Goal: Information Seeking & Learning: Learn about a topic

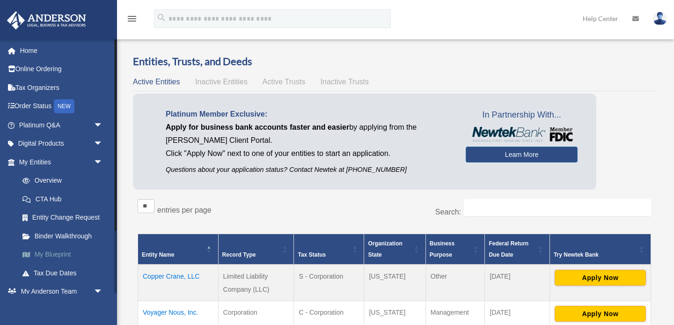
scroll to position [83, 0]
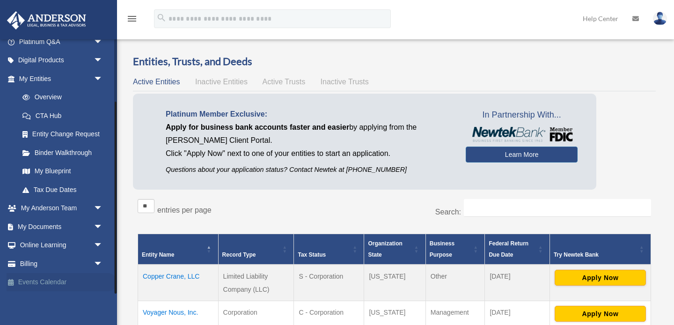
click at [47, 278] on link "Events Calendar" at bounding box center [62, 282] width 110 height 19
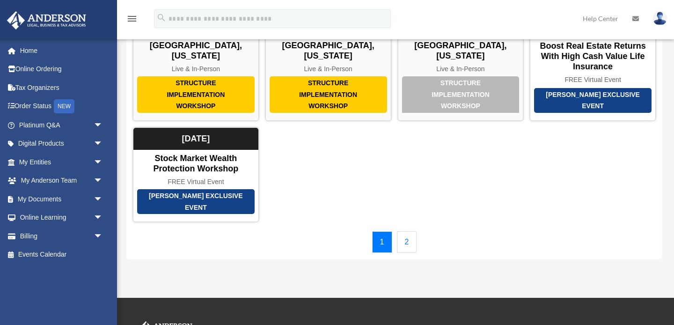
scroll to position [81, 0]
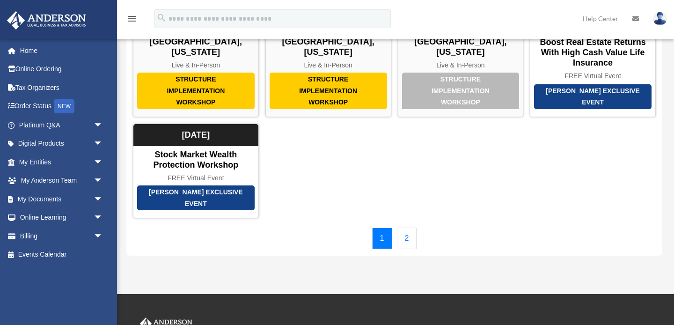
click at [405, 235] on link "2" at bounding box center [407, 238] width 20 height 22
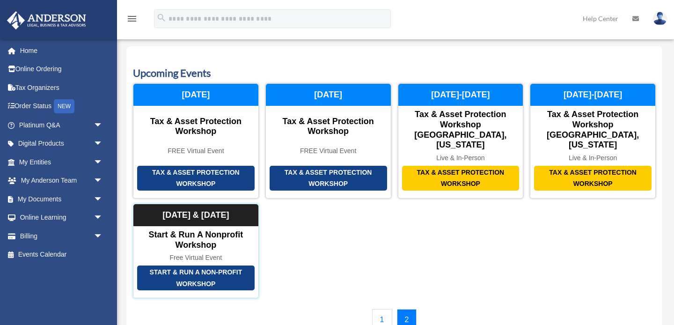
scroll to position [4, 0]
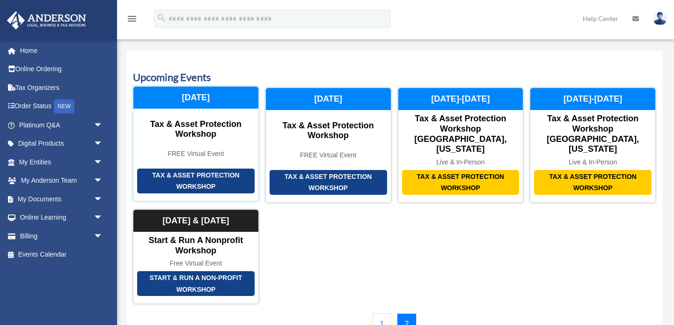
click at [223, 173] on div "Tax & Asset Protection Workshop" at bounding box center [195, 181] width 117 height 25
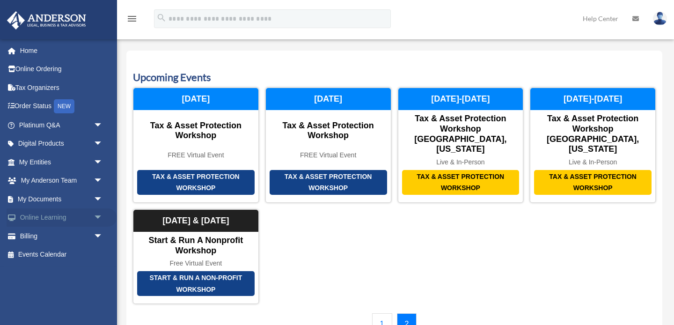
click at [51, 220] on link "Online Learning arrow_drop_down" at bounding box center [62, 217] width 110 height 19
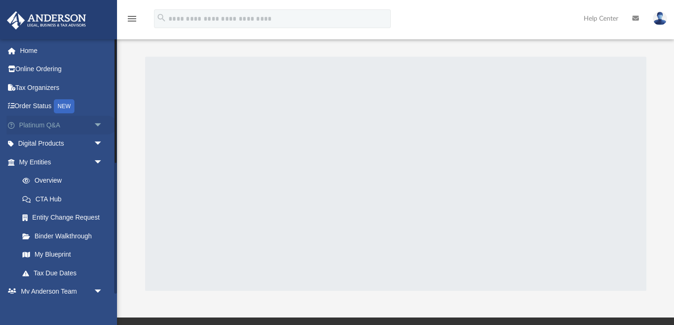
click at [81, 120] on link "Platinum Q&A arrow_drop_down" at bounding box center [62, 125] width 110 height 19
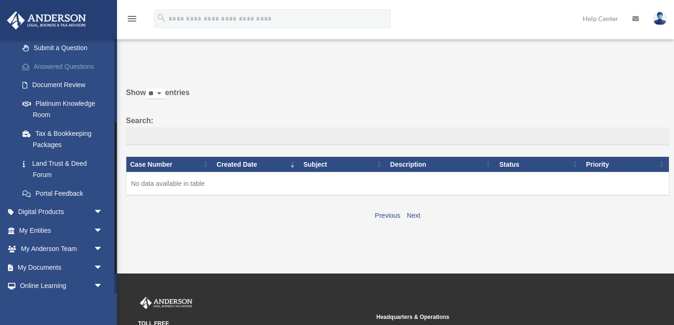
scroll to position [173, 0]
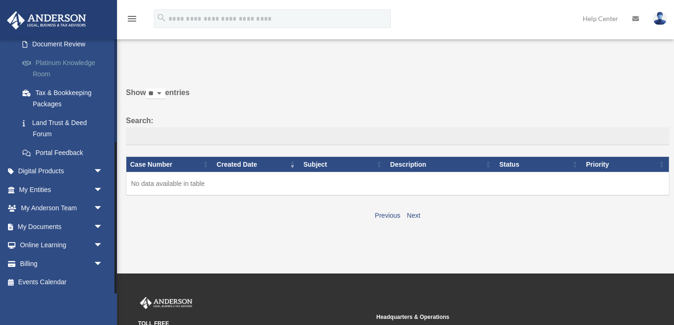
click at [81, 70] on link "Platinum Knowledge Room" at bounding box center [65, 68] width 104 height 30
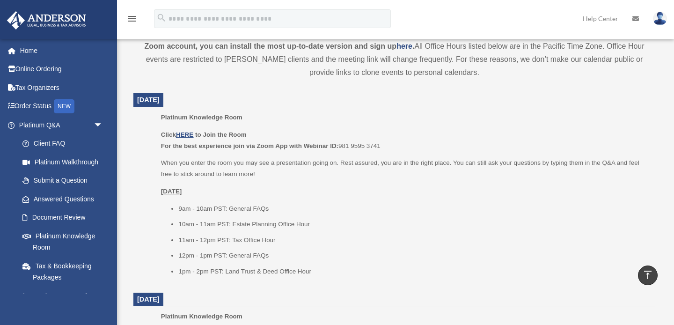
scroll to position [339, 0]
click at [187, 132] on u "HERE" at bounding box center [184, 135] width 17 height 7
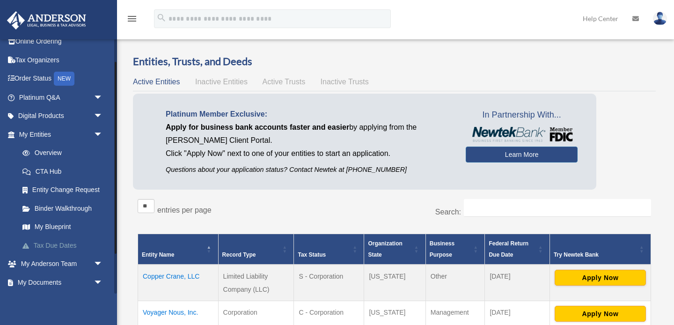
scroll to position [31, 0]
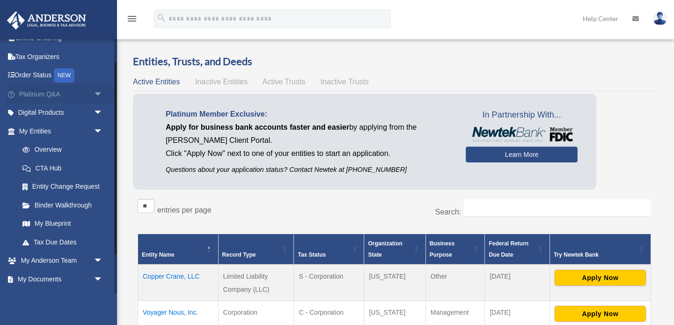
click at [86, 92] on link "Platinum Q&A arrow_drop_down" at bounding box center [62, 94] width 110 height 19
click at [97, 92] on span "arrow_drop_down" at bounding box center [103, 94] width 19 height 19
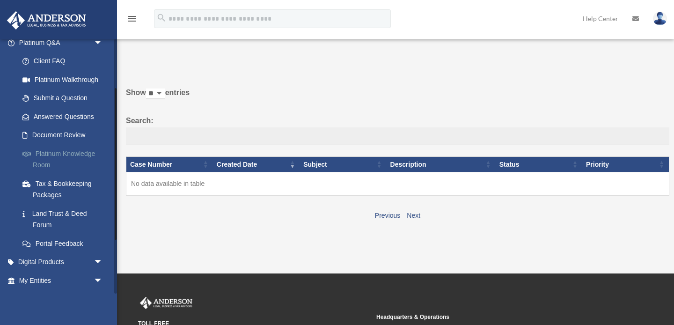
scroll to position [83, 0]
click at [67, 217] on link "Land Trust & Deed Forum" at bounding box center [65, 219] width 104 height 30
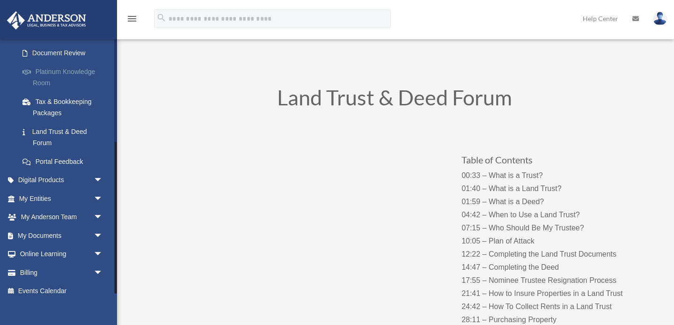
scroll to position [173, 0]
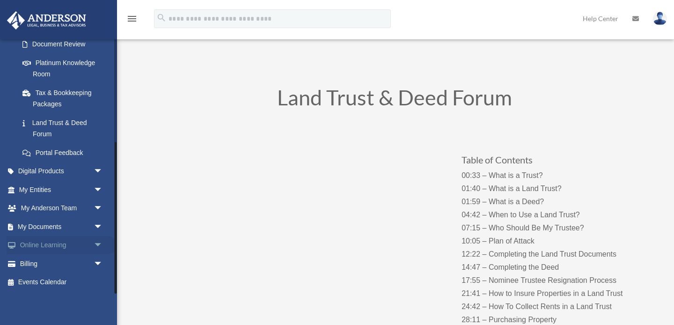
click at [69, 240] on link "Online Learning arrow_drop_down" at bounding box center [62, 245] width 110 height 19
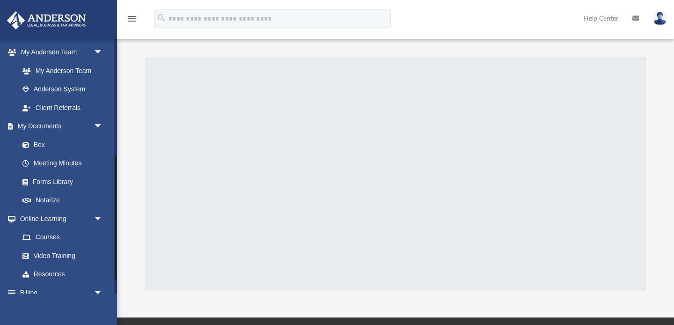
scroll to position [242, 0]
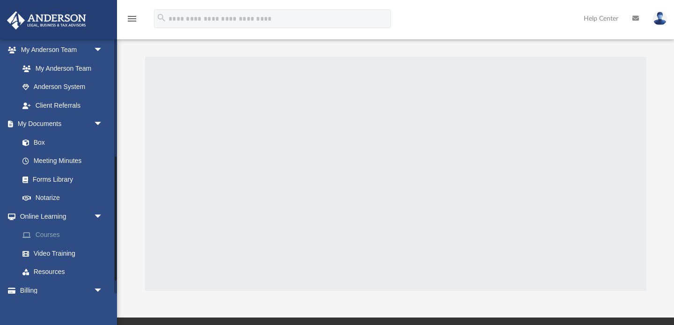
click at [81, 235] on link "Courses" at bounding box center [65, 235] width 104 height 19
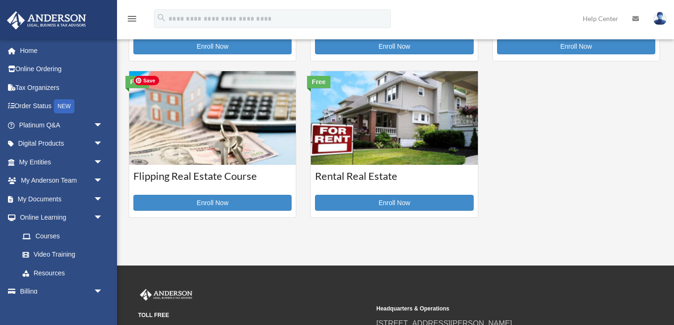
scroll to position [298, 0]
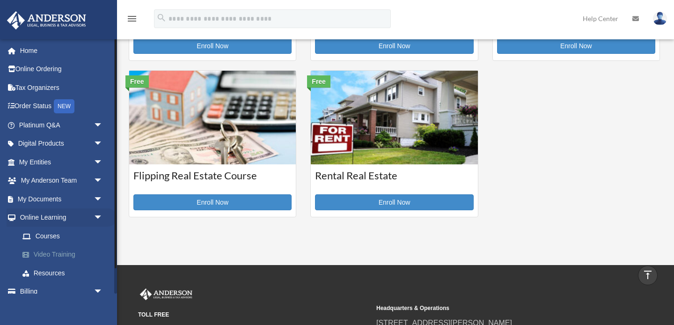
click at [64, 255] on link "Video Training" at bounding box center [65, 254] width 104 height 19
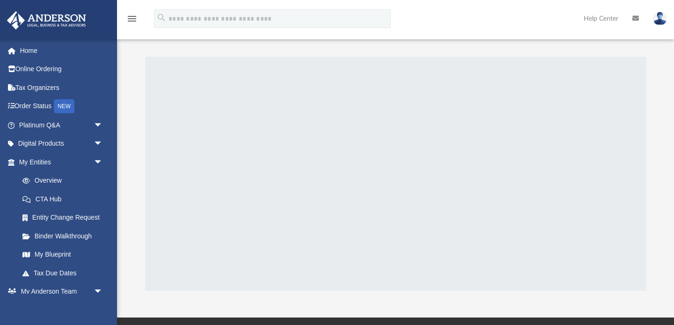
click at [237, 188] on div at bounding box center [395, 174] width 501 height 234
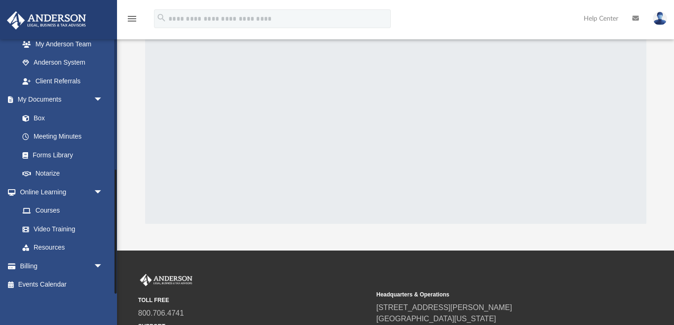
scroll to position [268, 0]
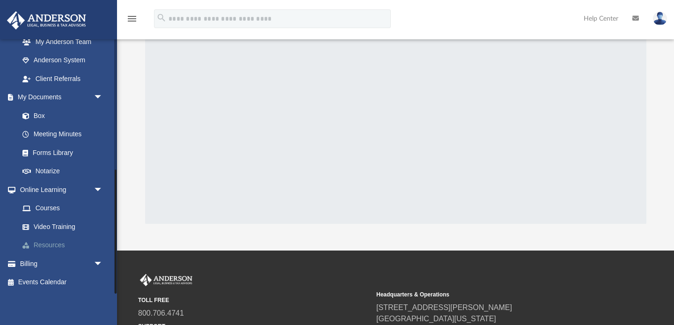
click at [65, 249] on link "Resources" at bounding box center [65, 245] width 104 height 19
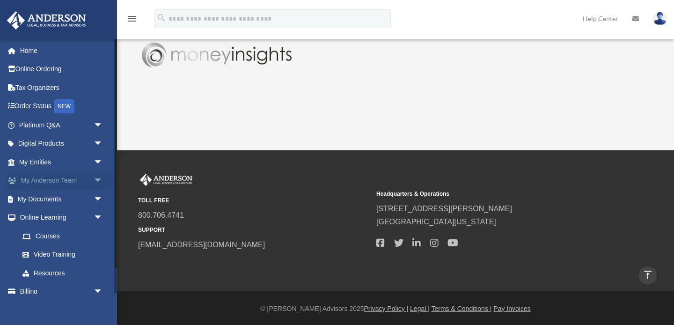
scroll to position [547, 0]
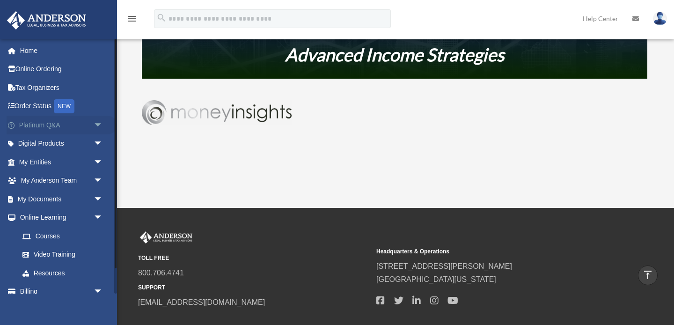
click at [62, 122] on link "Platinum Q&A arrow_drop_down" at bounding box center [62, 125] width 110 height 19
